Goal: Information Seeking & Learning: Learn about a topic

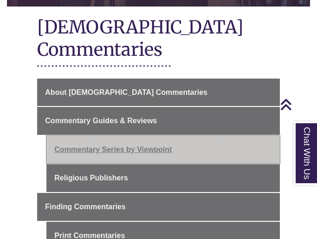
scroll to position [201, 0]
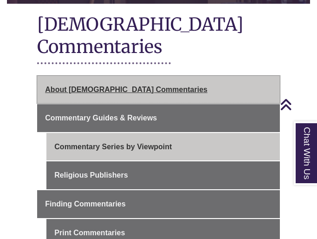
click at [124, 85] on span "About [DEMOGRAPHIC_DATA] Commentaries" at bounding box center [126, 89] width 163 height 8
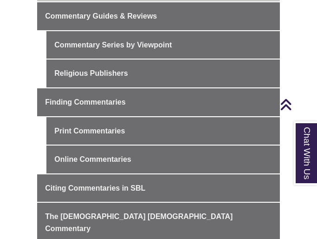
scroll to position [299, 0]
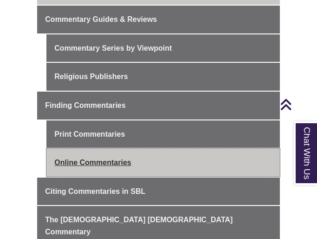
click at [151, 149] on link "Online Commentaries" at bounding box center [162, 163] width 233 height 28
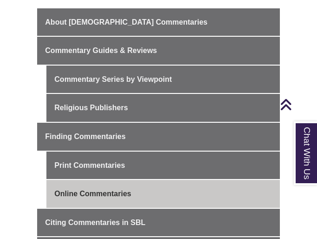
scroll to position [270, 0]
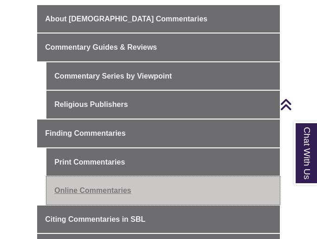
click at [118, 177] on link "Online Commentaries" at bounding box center [162, 191] width 233 height 28
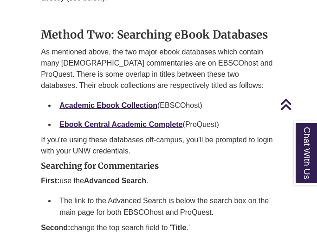
scroll to position [1167, 0]
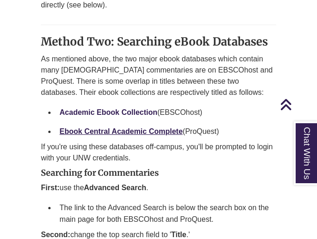
click at [127, 108] on link "Academic Ebook Collection" at bounding box center [108, 112] width 98 height 8
